Goal: Task Accomplishment & Management: Use online tool/utility

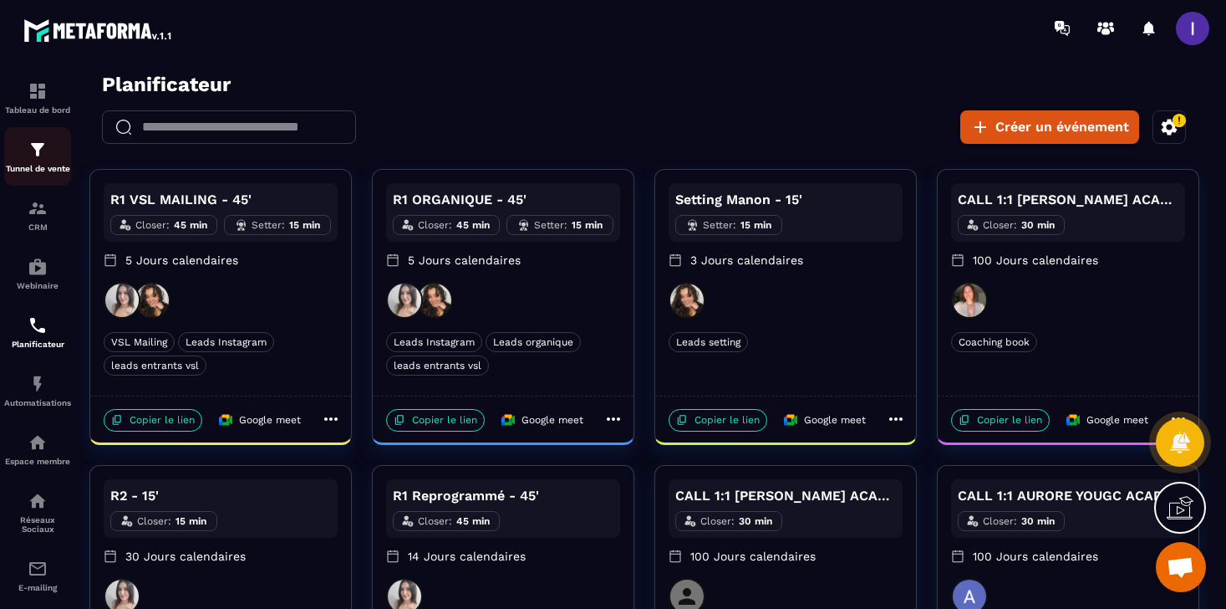
click at [38, 160] on div "Tunnel de vente" at bounding box center [37, 156] width 67 height 33
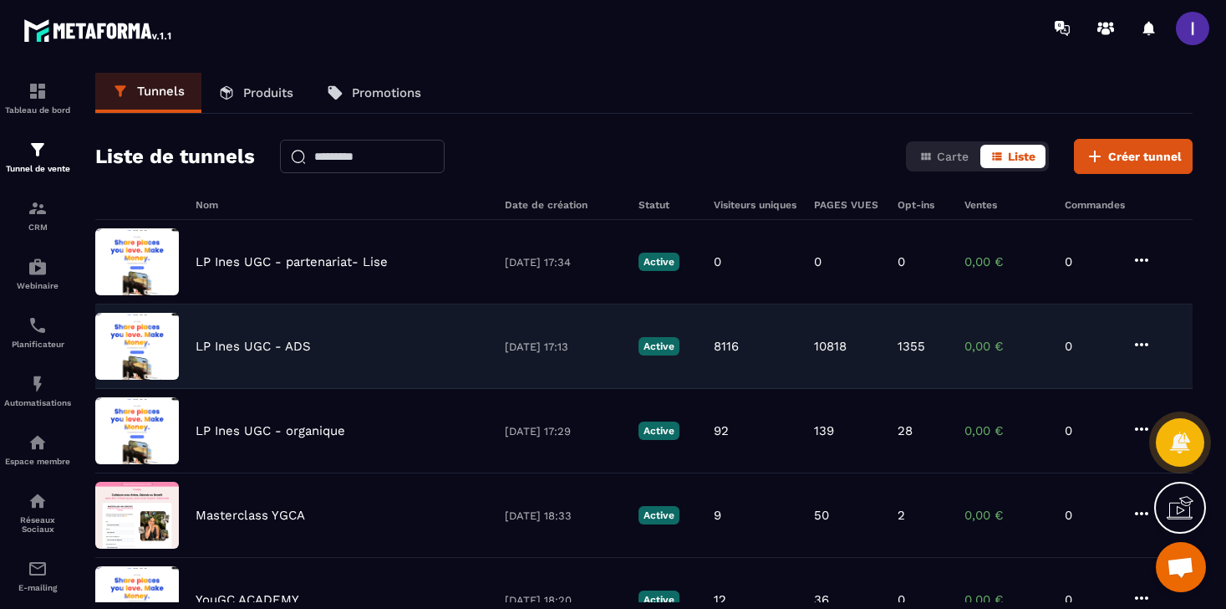
click at [274, 389] on div "LP Ines UGC - ADS 20/05/2025 17:13 Active 8116 10818 1355 0,00 € 0" at bounding box center [644, 431] width 1098 height 84
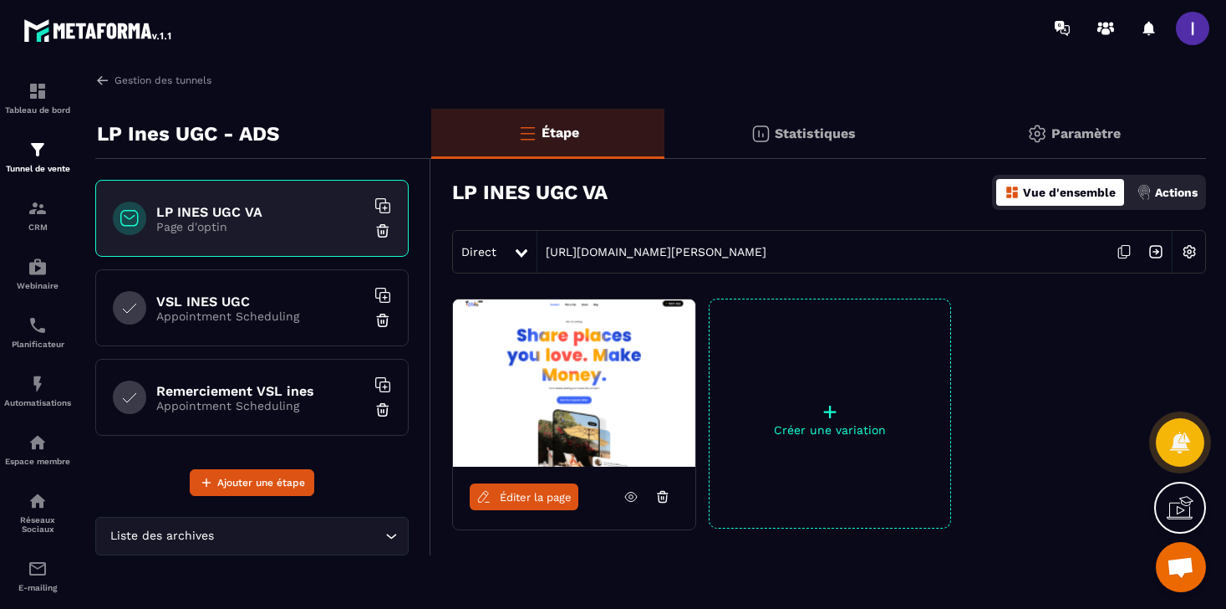
click at [1115, 253] on icon at bounding box center [1124, 252] width 32 height 32
click at [522, 497] on span "Éditer la page" at bounding box center [536, 497] width 72 height 13
